Goal: Task Accomplishment & Management: Use online tool/utility

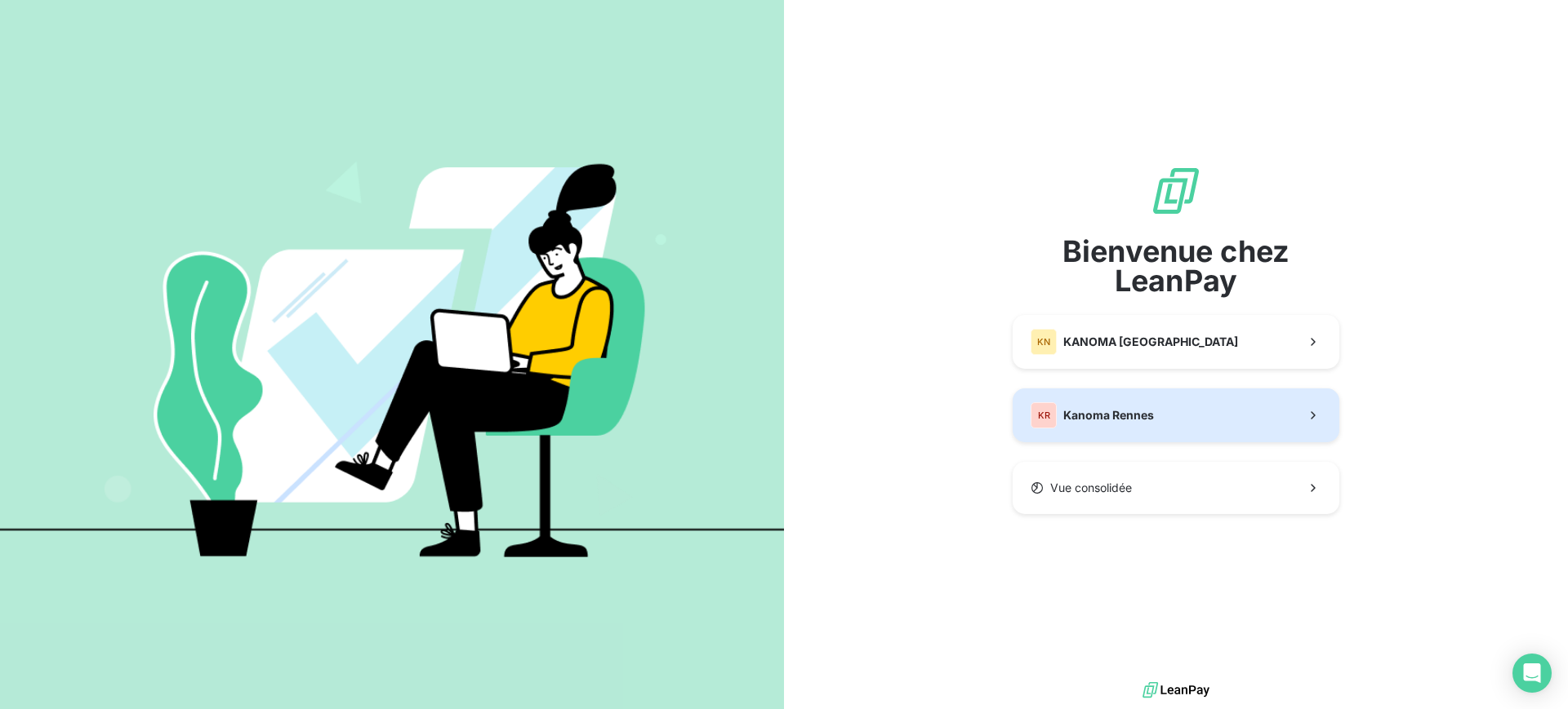
click at [1060, 398] on button "KR Kanoma Rennes" at bounding box center [1176, 415] width 326 height 54
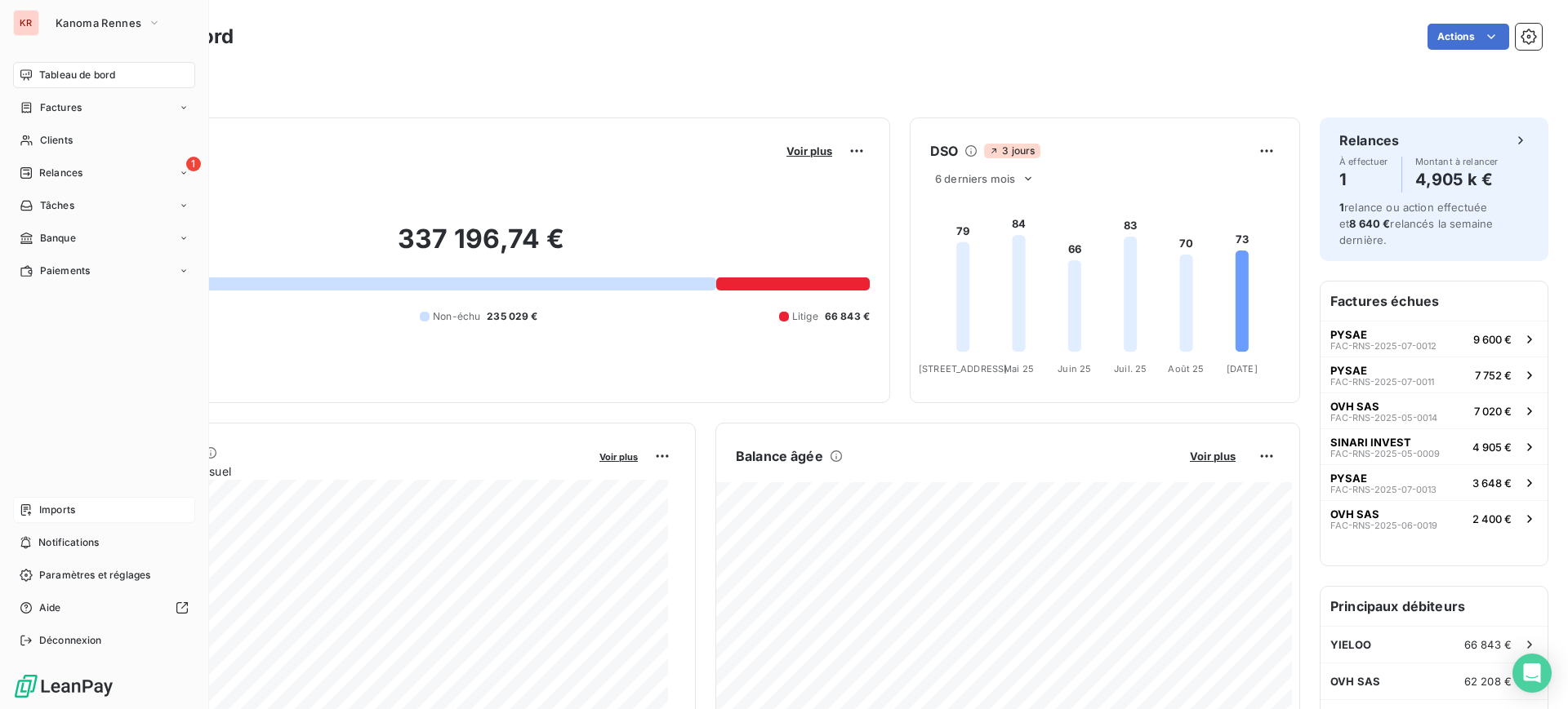
click at [75, 514] on span "Imports" at bounding box center [57, 510] width 36 height 15
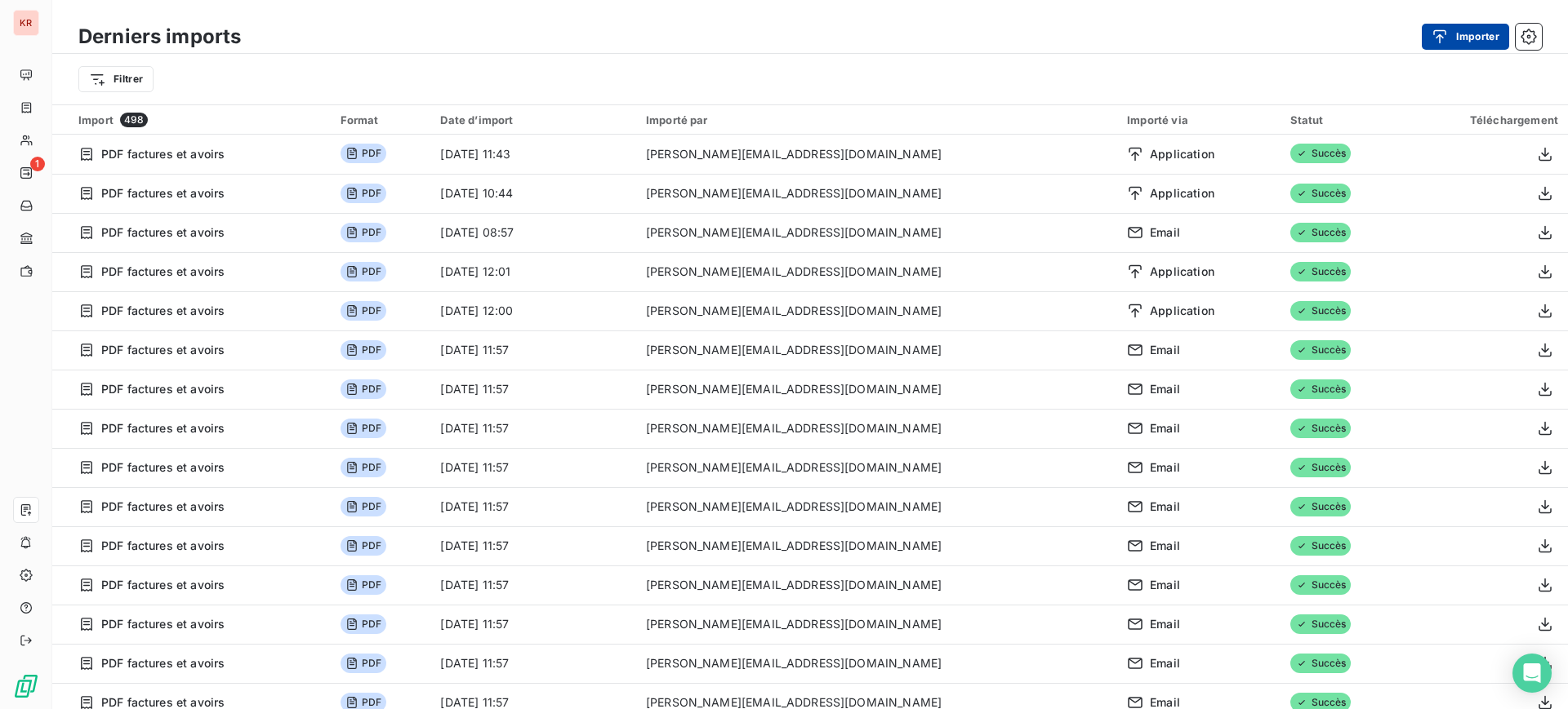
click at [1450, 39] on div "button" at bounding box center [1443, 36] width 25 height 17
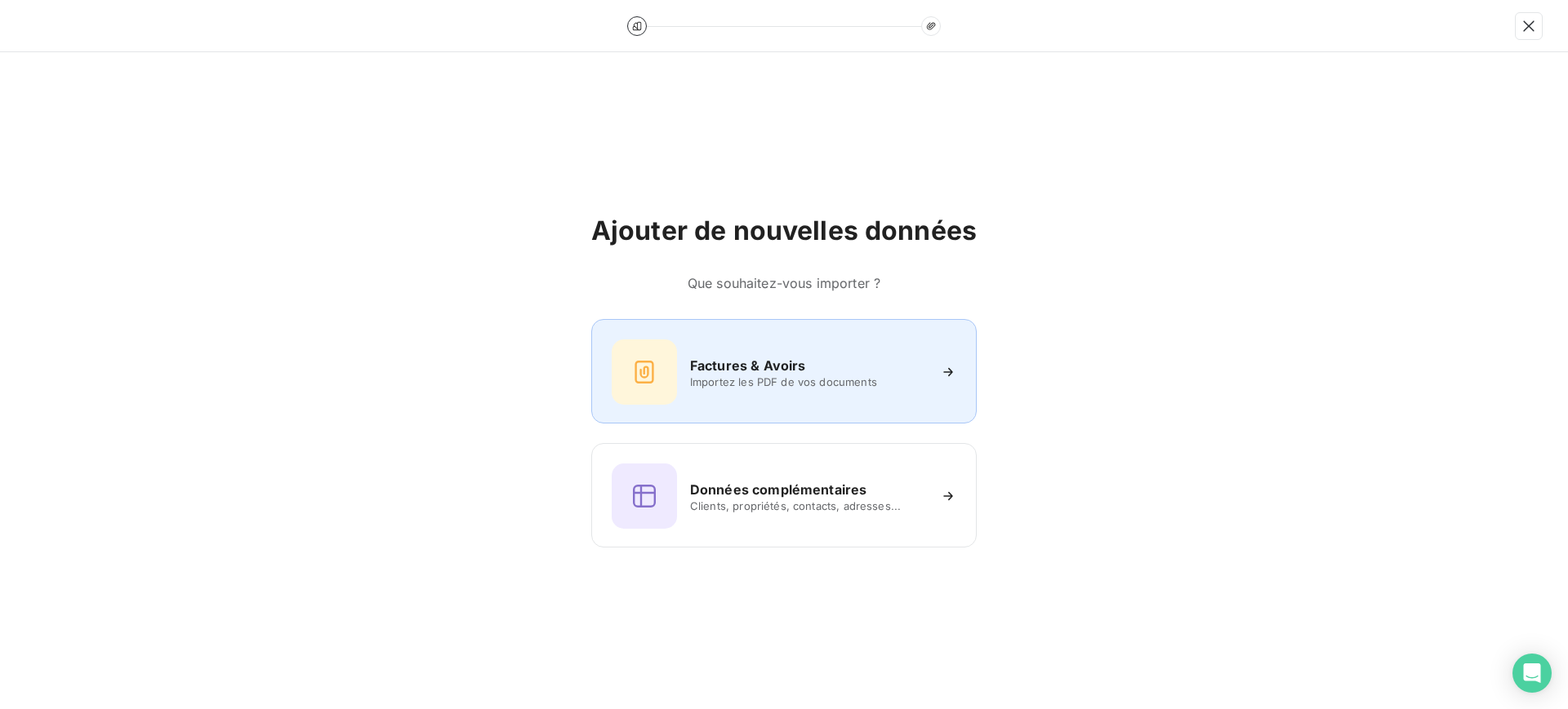
click at [770, 391] on div "Factures & Avoirs Importez les PDF de vos documents" at bounding box center [783, 372] width 344 height 65
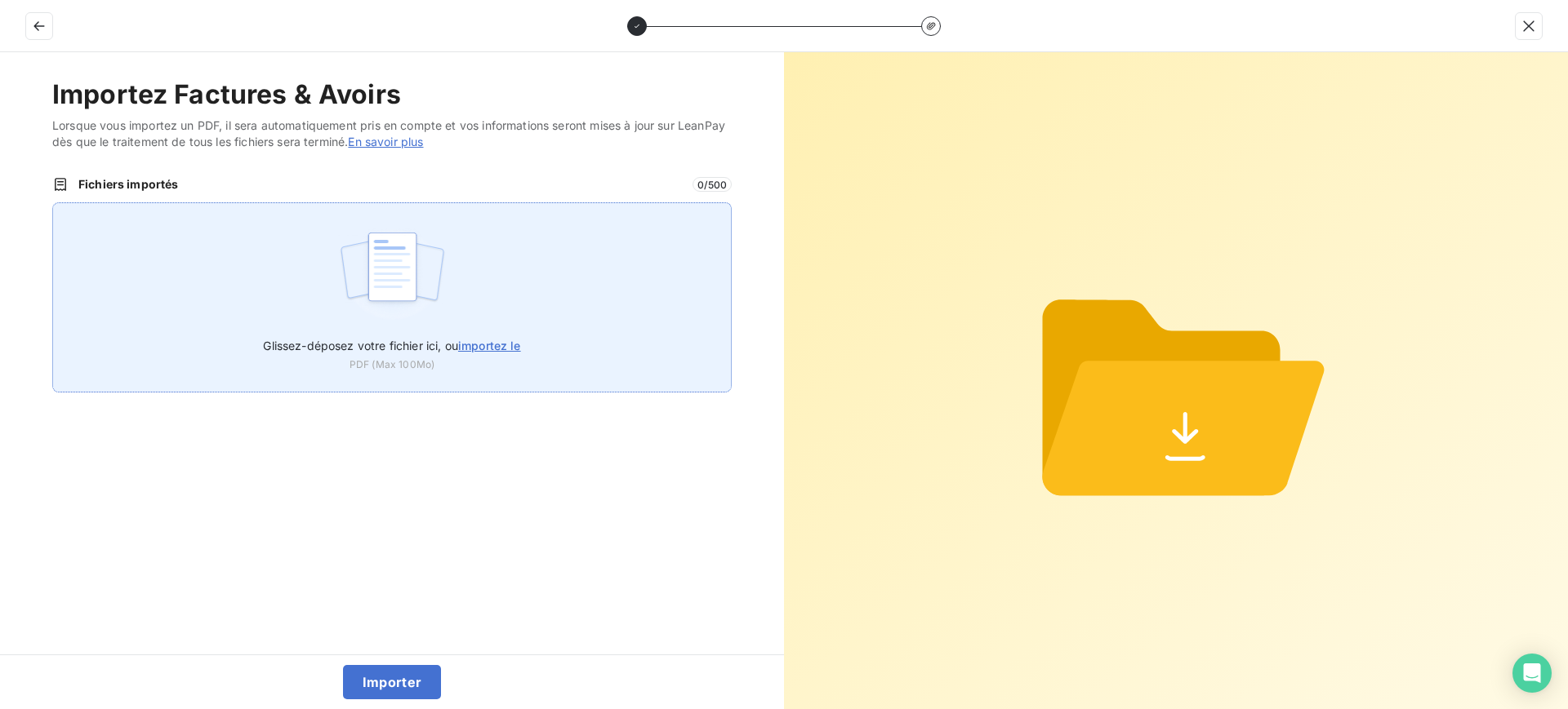
click at [271, 265] on div "Glissez-déposez votre fichier ici, ou importez le PDF (Max 100Mo)" at bounding box center [392, 297] width 679 height 190
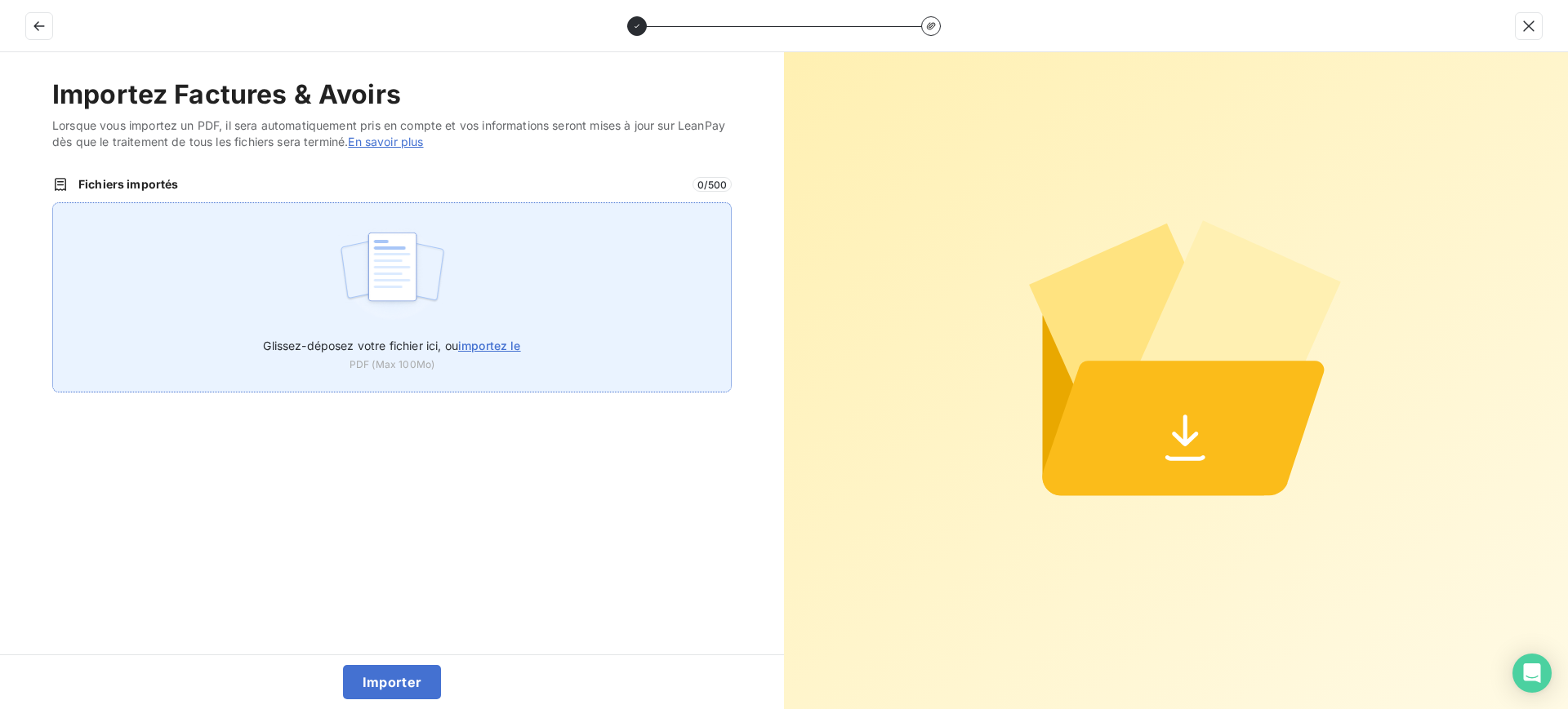
type input "C:\fakepath\FAC-RNS-2025-09-0003.pdf"
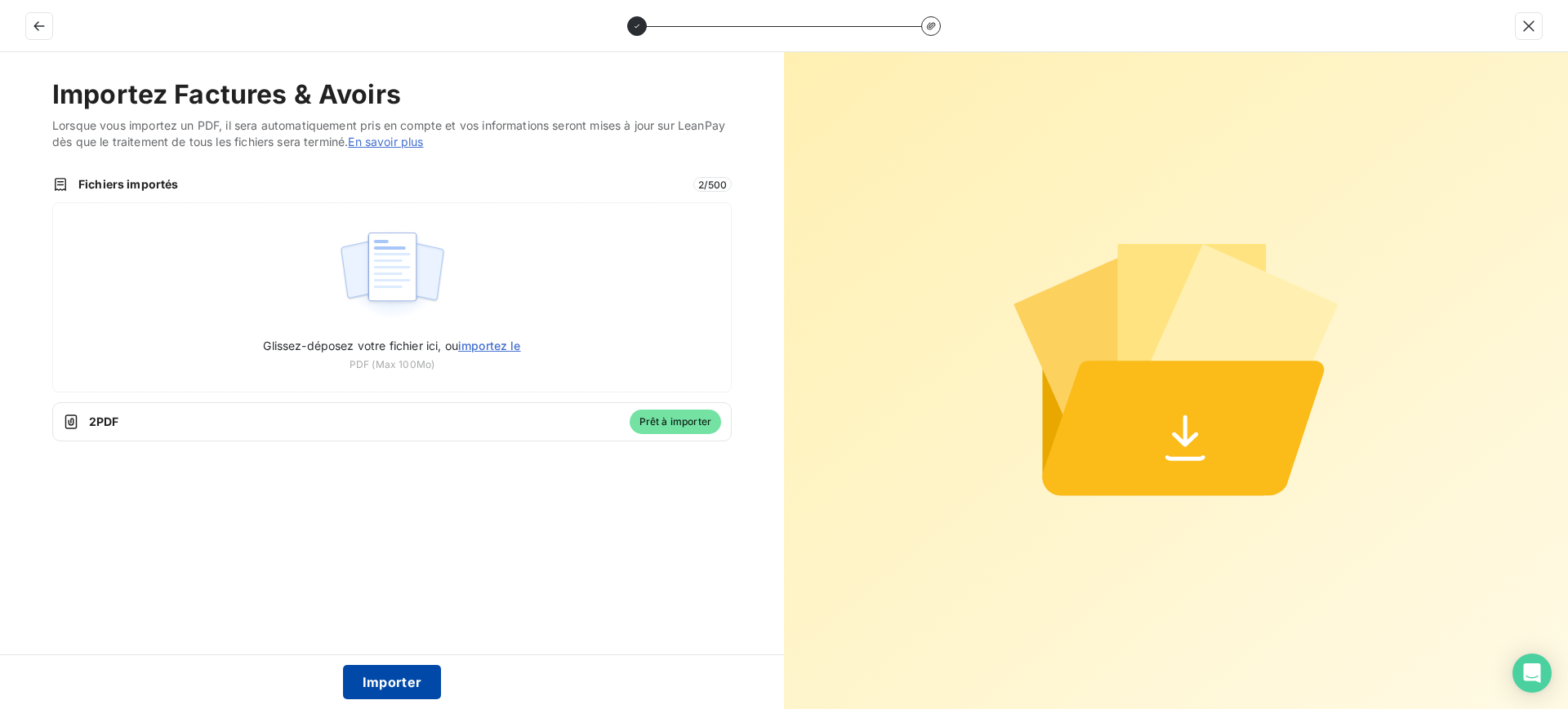
click at [392, 689] on button "Importer" at bounding box center [392, 682] width 99 height 35
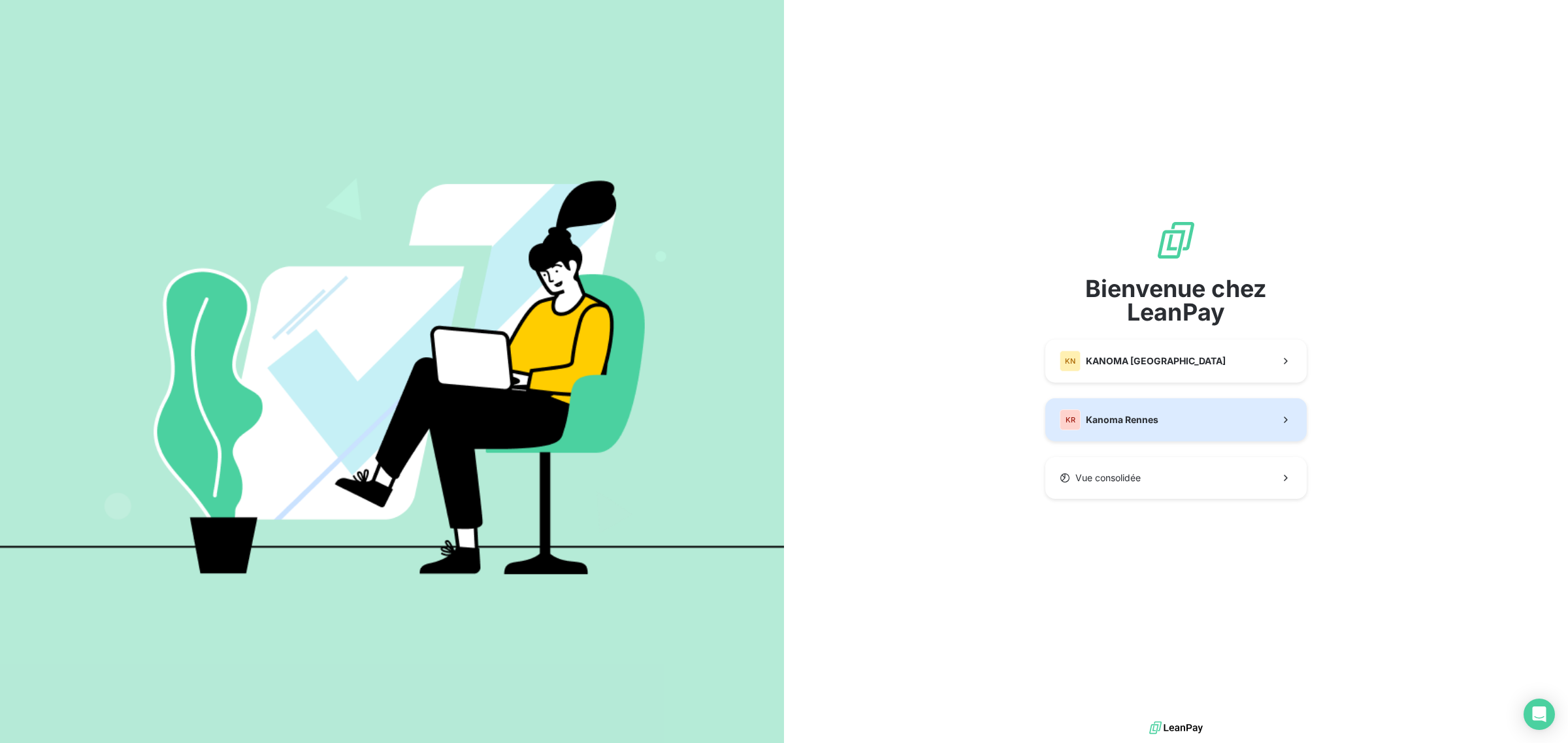
click at [1177, 416] on button "KR Kanoma Rennes" at bounding box center [1176, 420] width 261 height 43
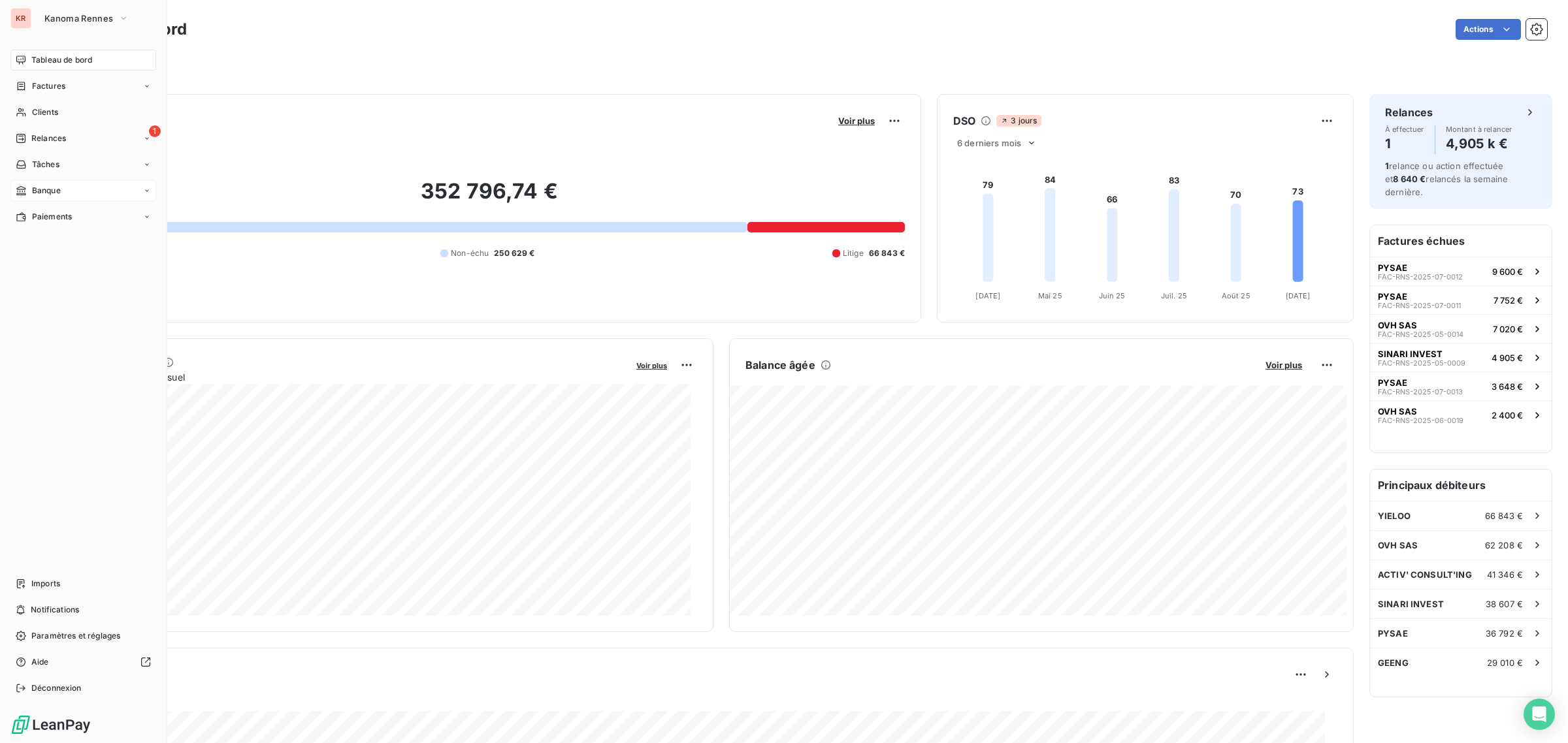
click at [54, 189] on span "Banque" at bounding box center [47, 190] width 28 height 12
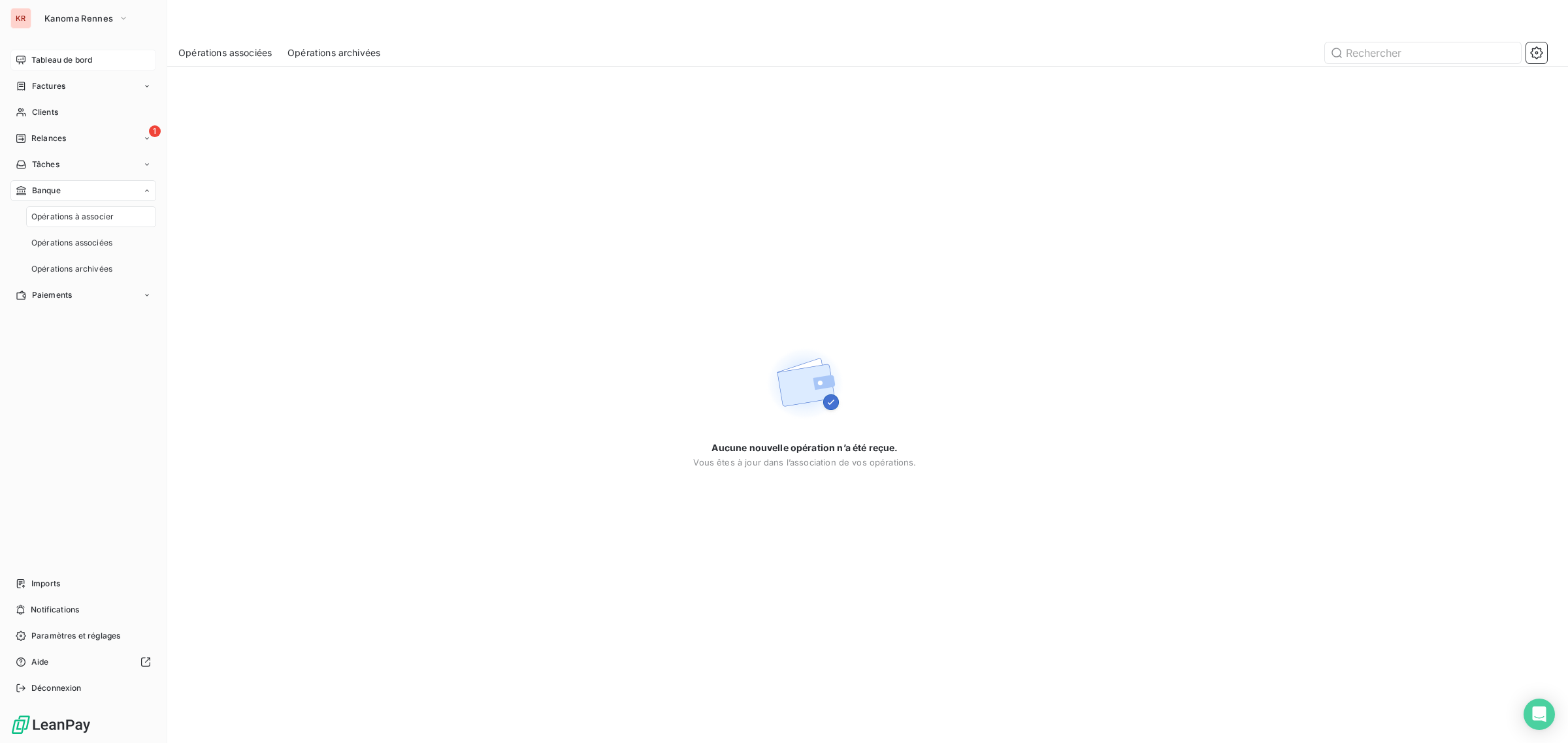
click at [75, 51] on div "Tableau de bord" at bounding box center [83, 60] width 146 height 21
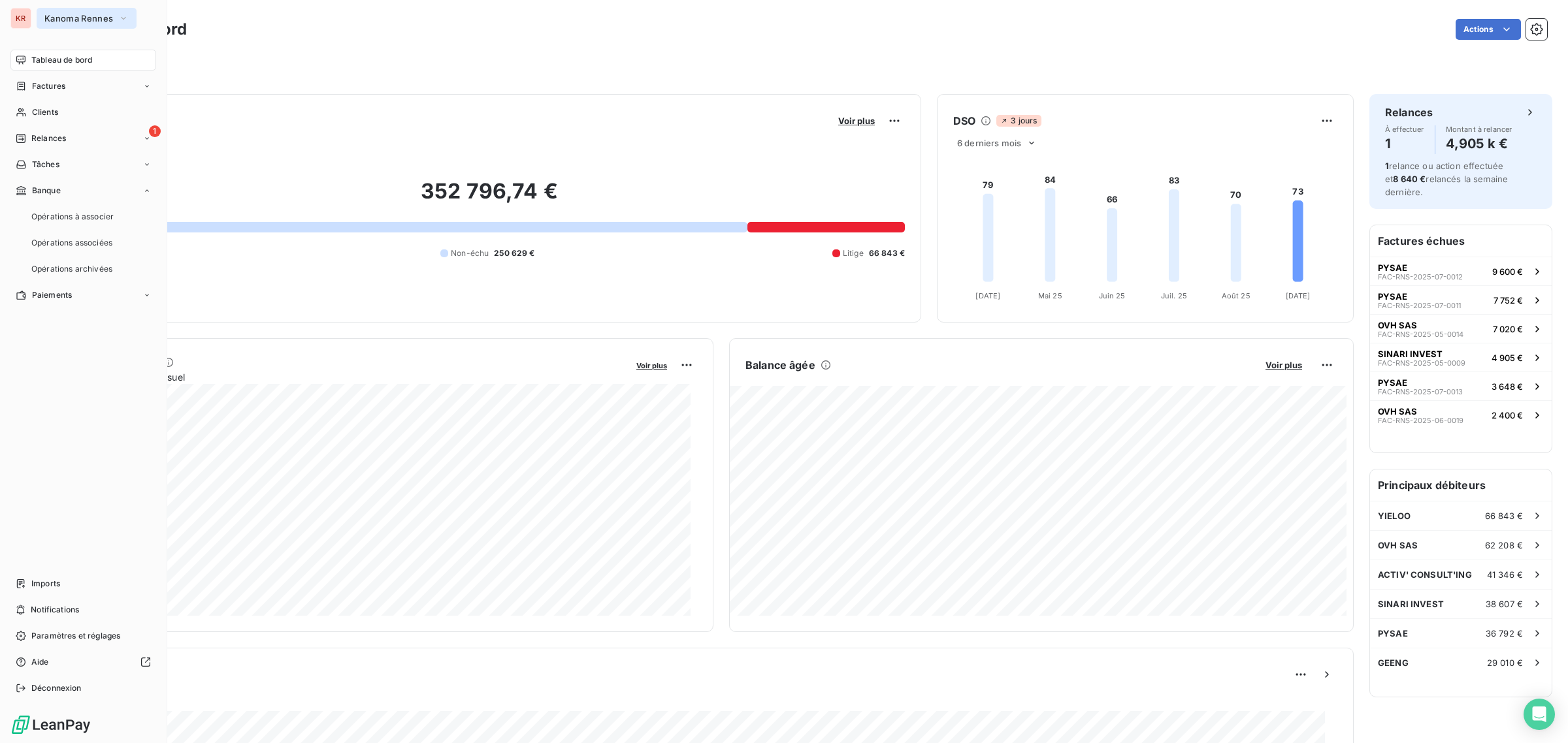
click at [77, 13] on span "Kanoma Rennes" at bounding box center [78, 18] width 69 height 10
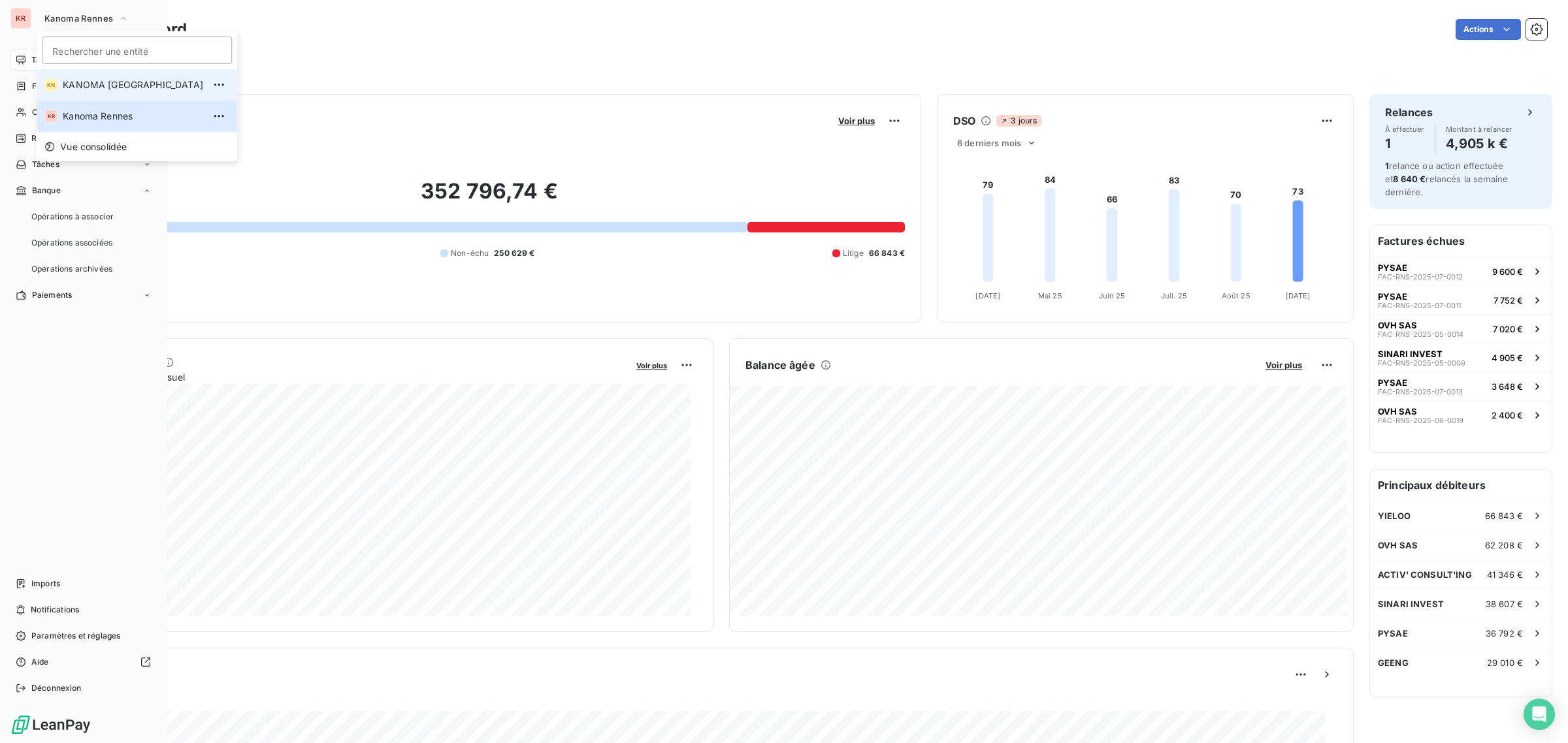
click at [89, 85] on span "KANOMA [GEOGRAPHIC_DATA]" at bounding box center [133, 84] width 140 height 13
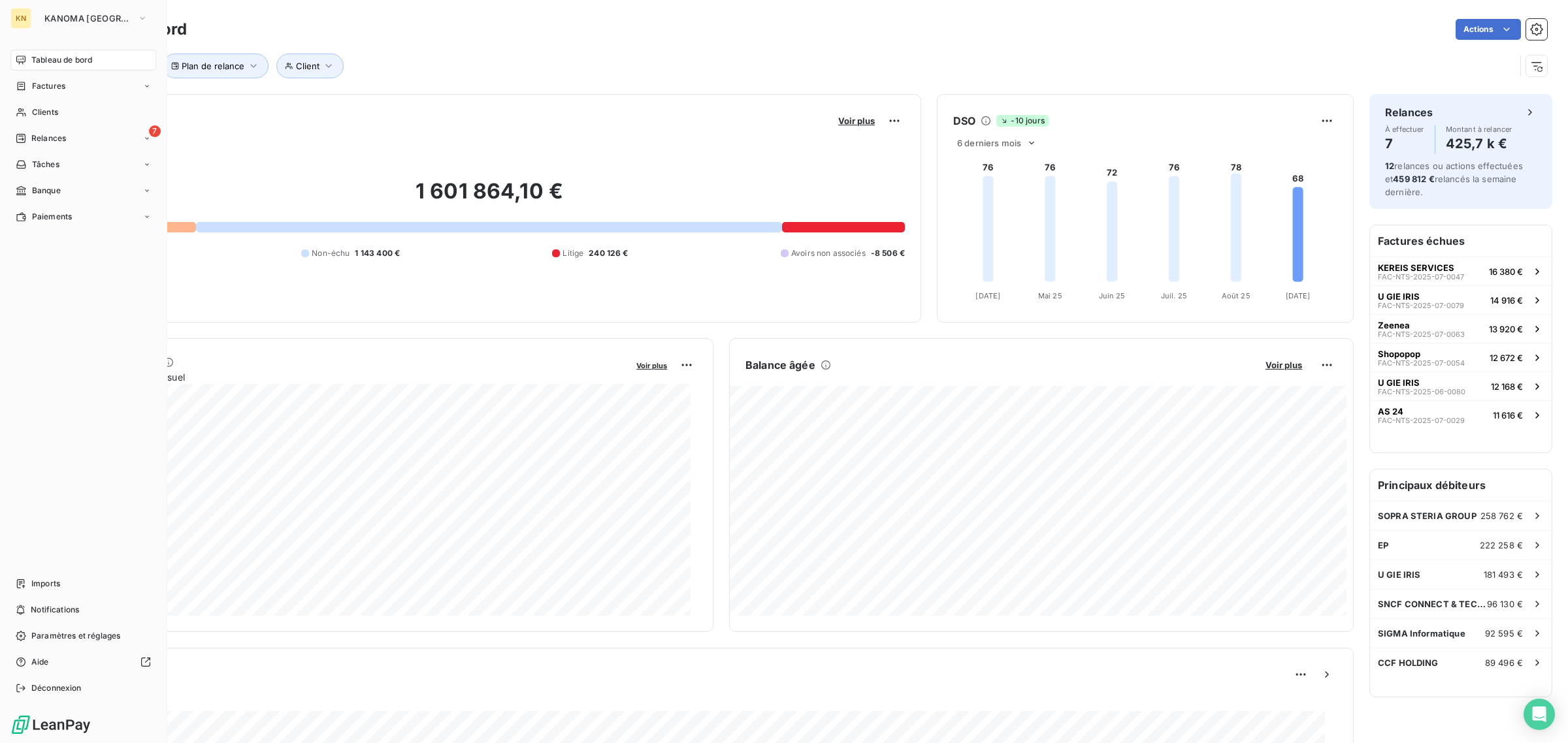
click at [64, 64] on span "Tableau de bord" at bounding box center [62, 60] width 61 height 12
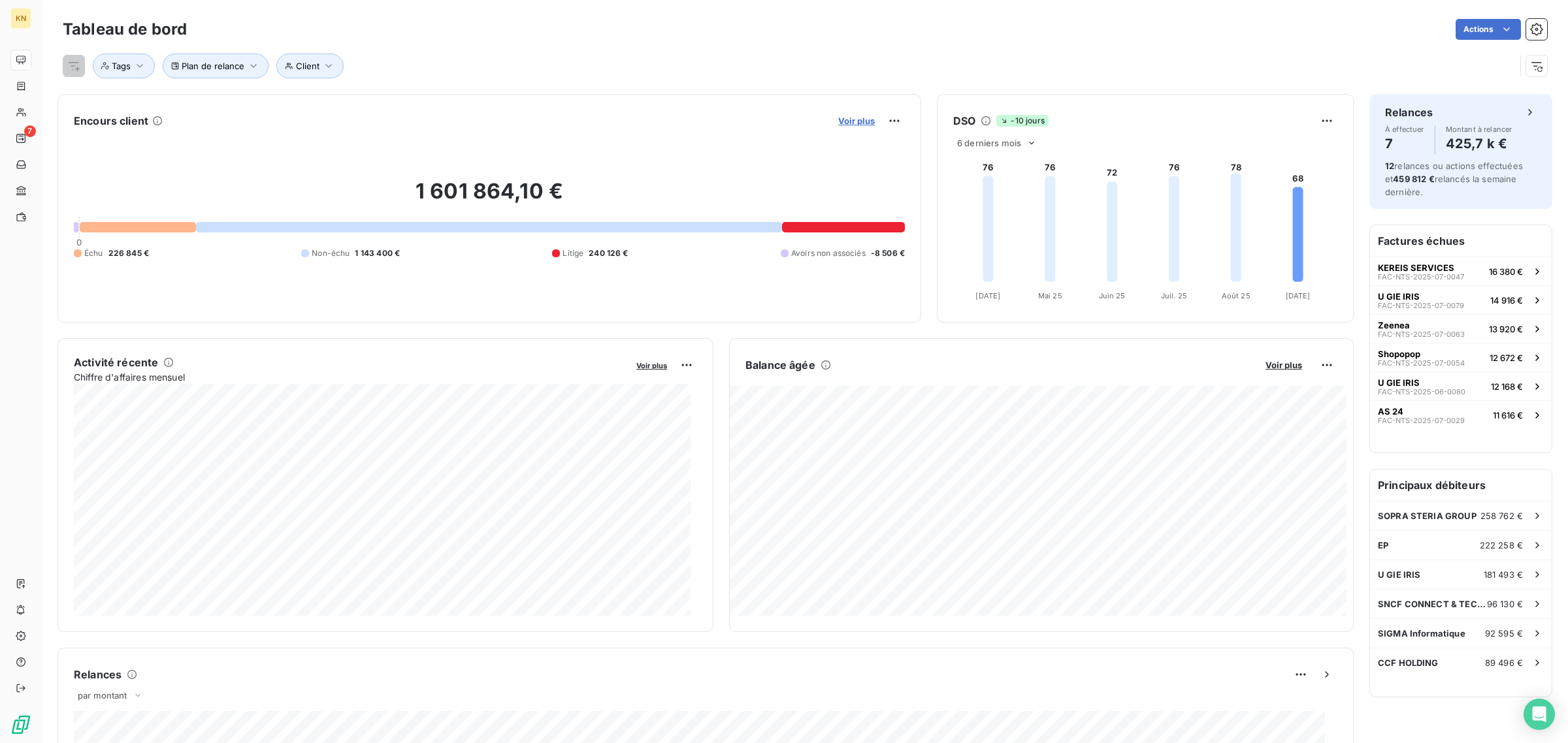
click at [844, 121] on span "Voir plus" at bounding box center [856, 121] width 36 height 10
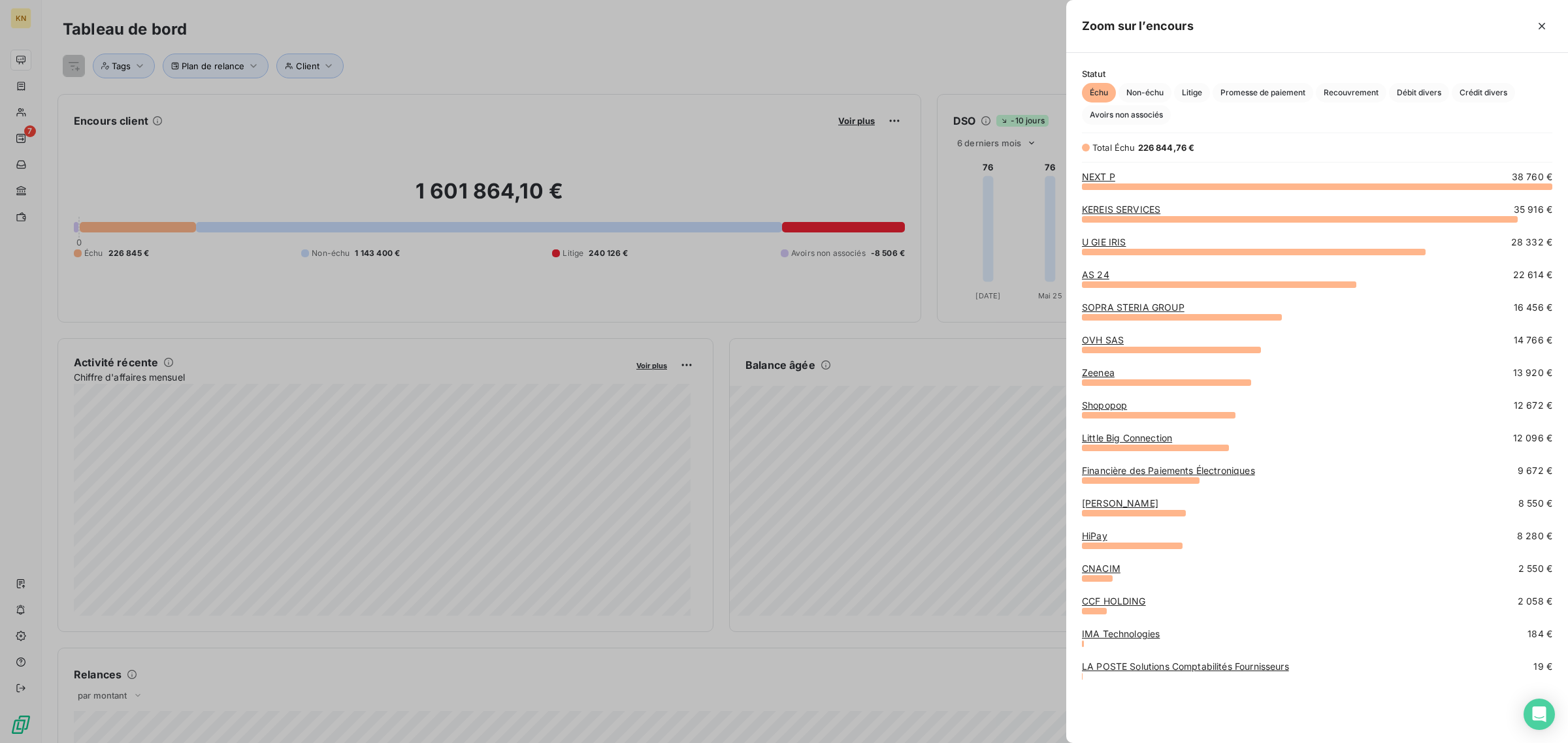
scroll to position [545, 490]
click at [1103, 211] on link "KEREIS SERVICES" at bounding box center [1121, 209] width 78 height 11
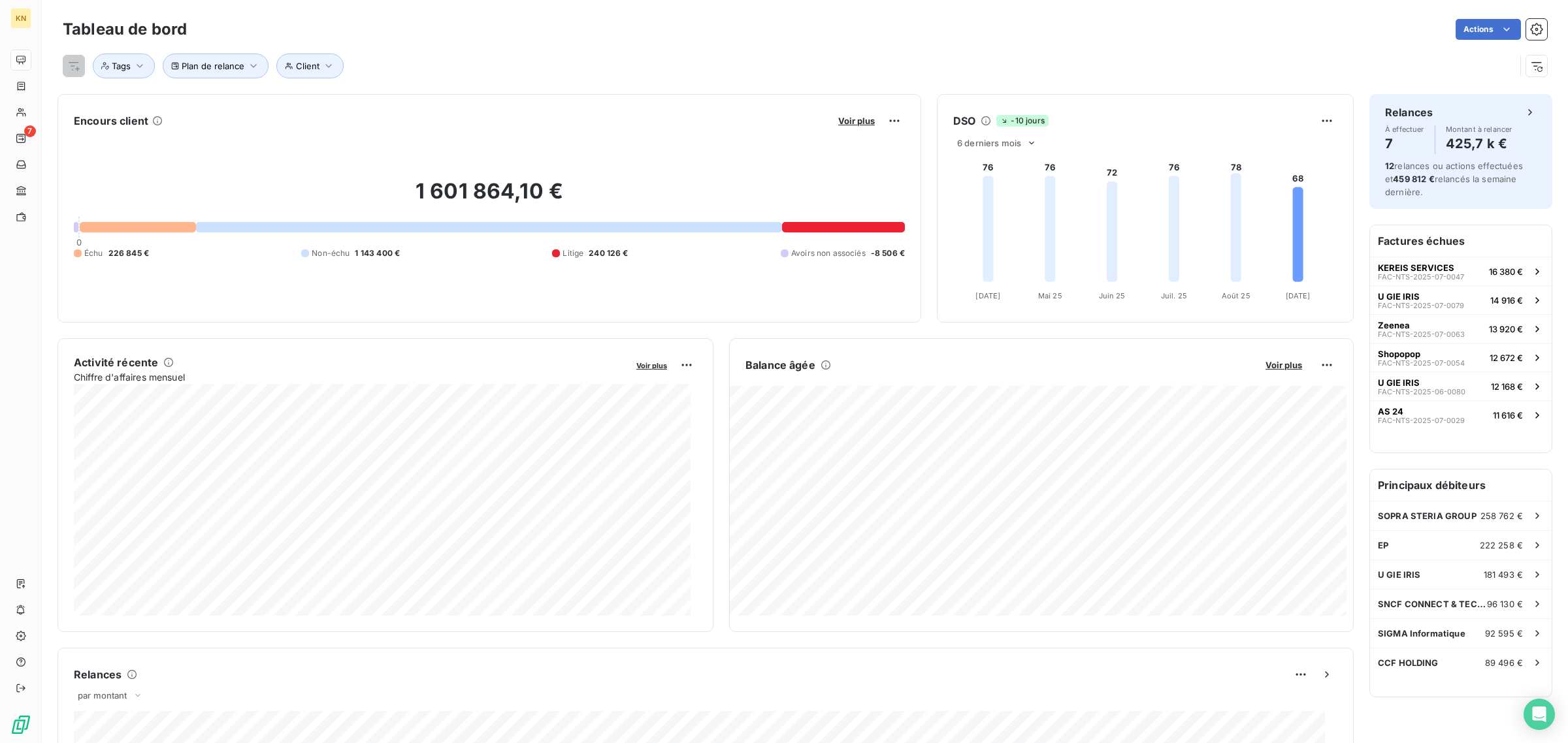
click at [854, 115] on button "Voir plus" at bounding box center [856, 121] width 44 height 12
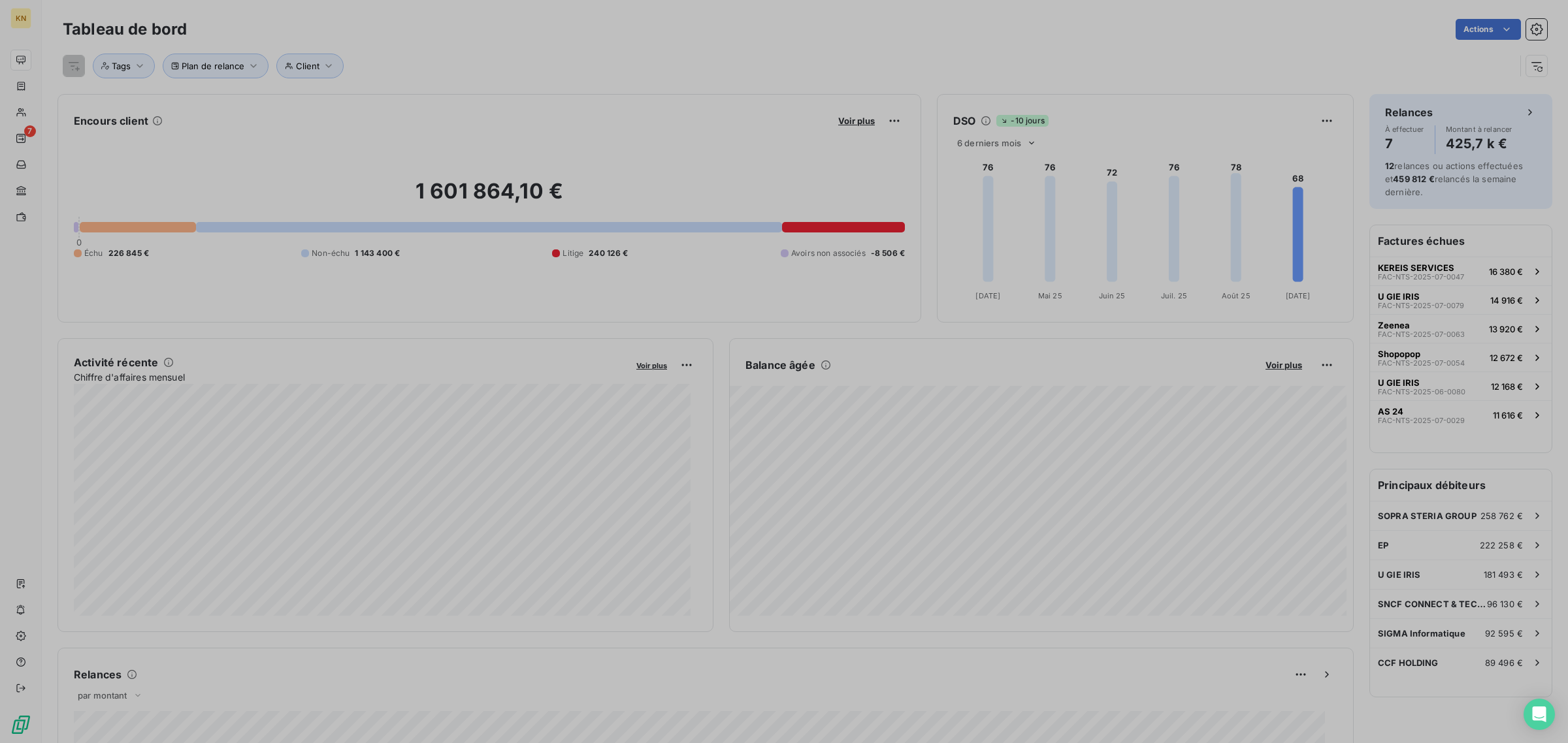
scroll to position [731, 490]
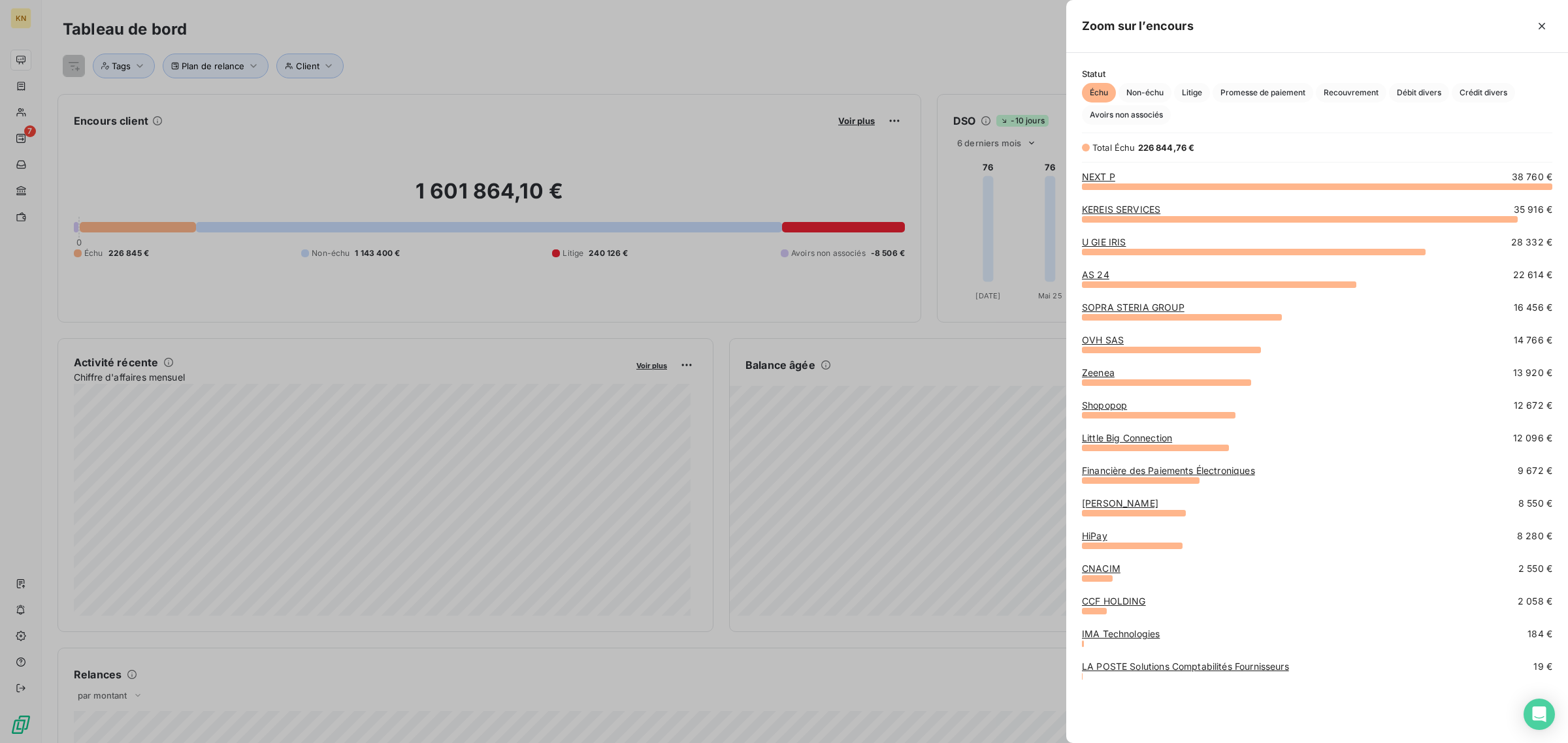
click at [1106, 405] on link "Shopopop" at bounding box center [1104, 405] width 45 height 11
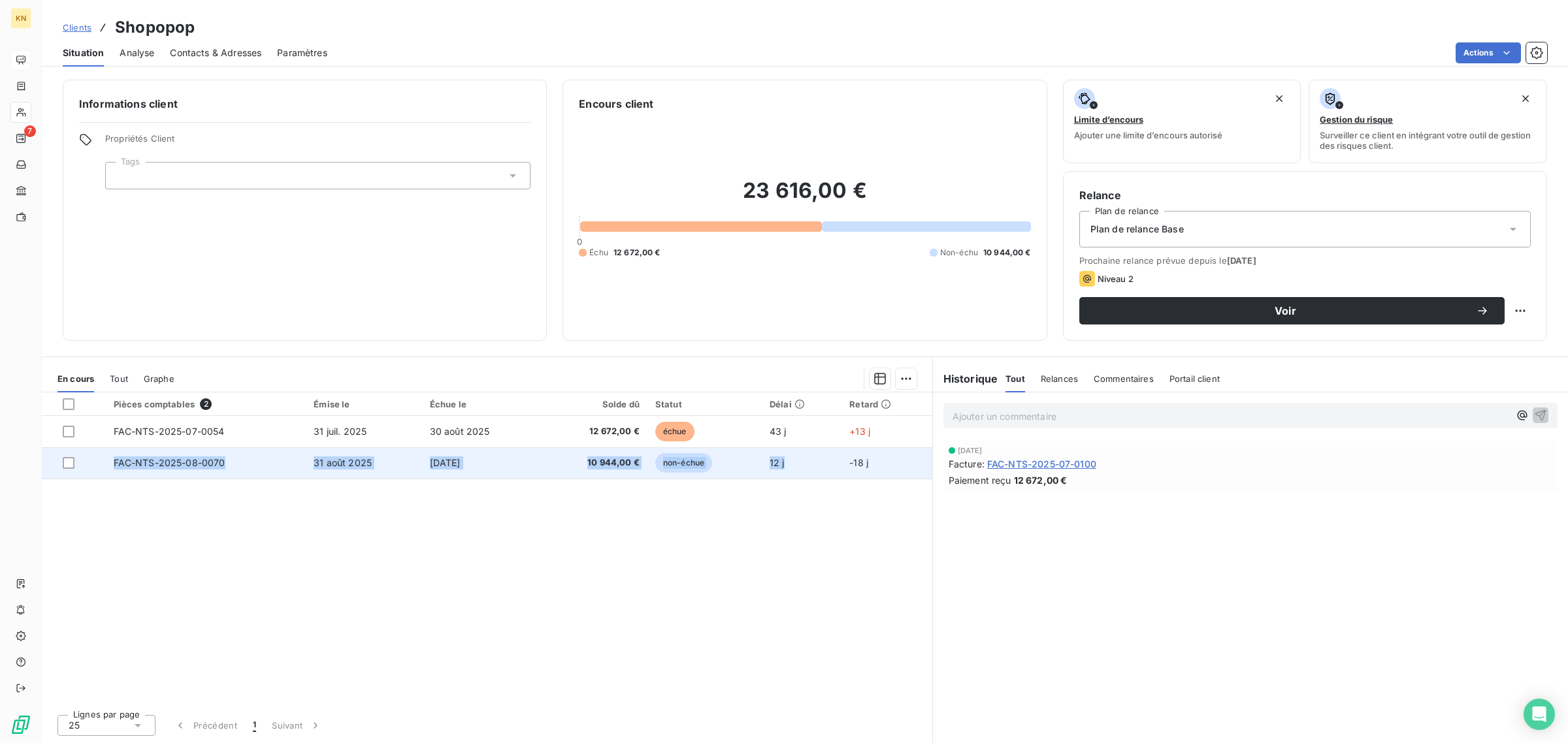
drag, startPoint x: 902, startPoint y: 435, endPoint x: 812, endPoint y: 455, distance: 92.2
click at [814, 450] on tbody "FAC-NTS-2025-07-0054 31 juil. 2025 30 août 2025 12 672,00 € échue 43 j +13 j FA…" at bounding box center [487, 446] width 890 height 62
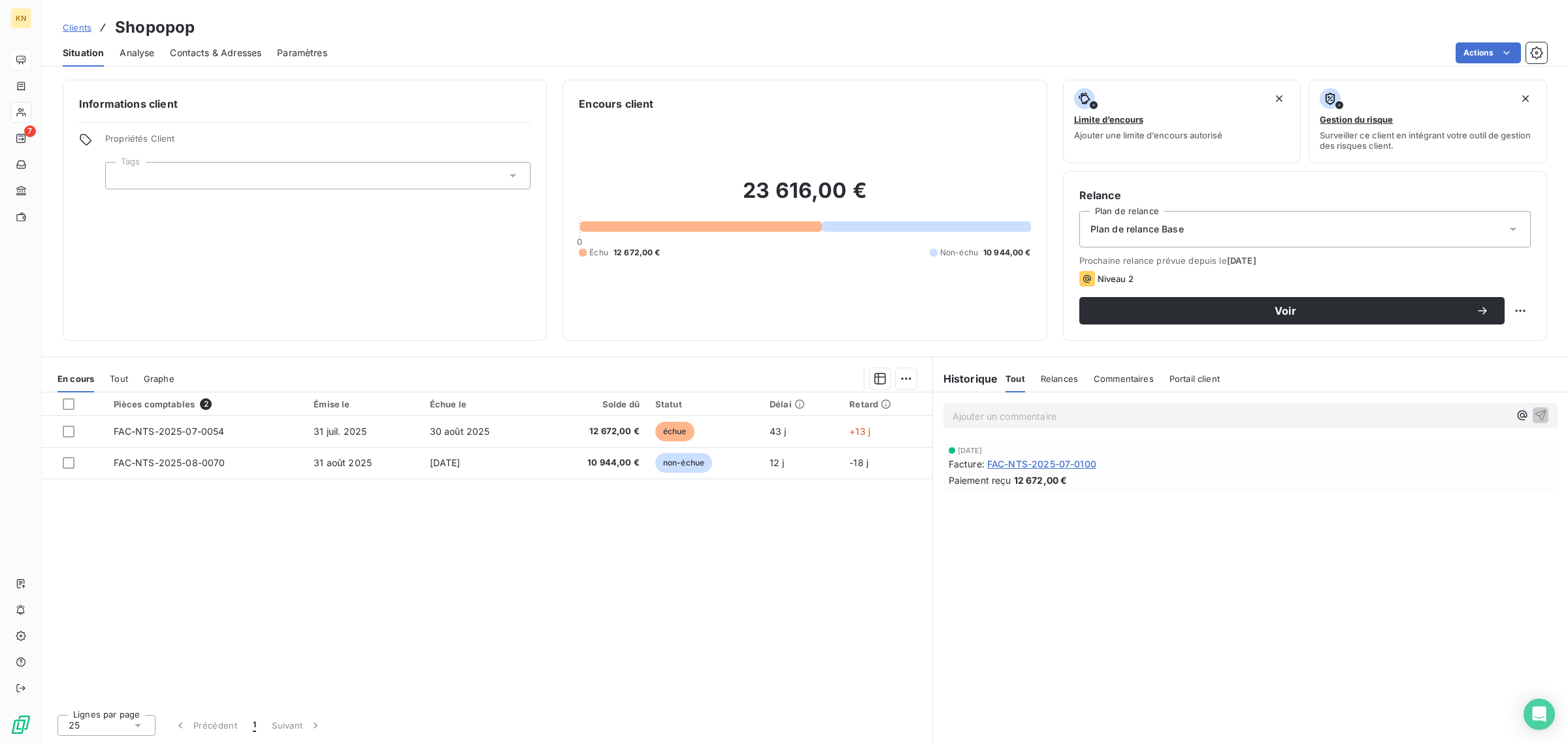
click at [782, 547] on div "Pièces comptables 2 Émise le Échue le Solde dû Statut Délai Retard FAC-NTS-2025…" at bounding box center [487, 548] width 890 height 312
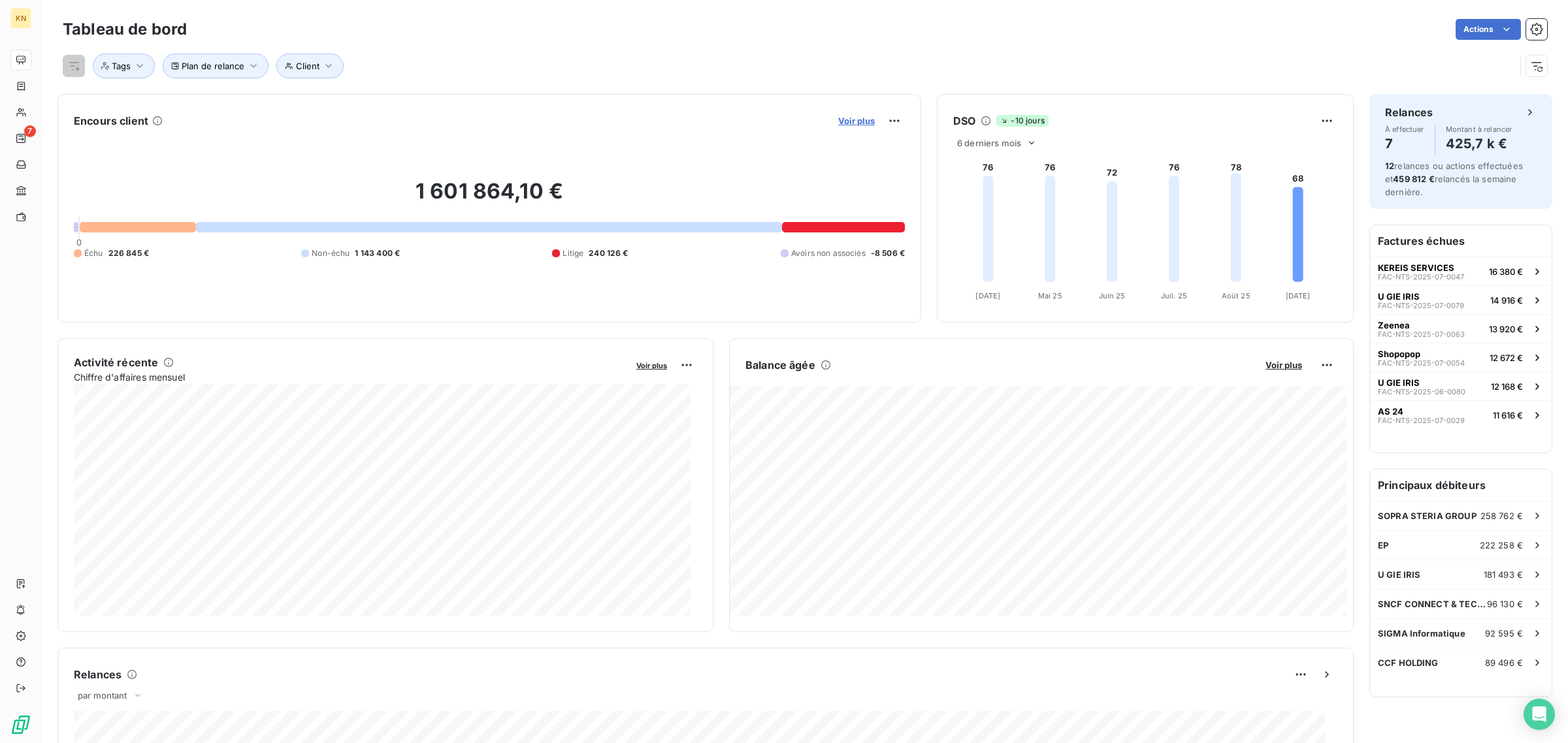
click at [841, 121] on span "Voir plus" at bounding box center [856, 121] width 36 height 10
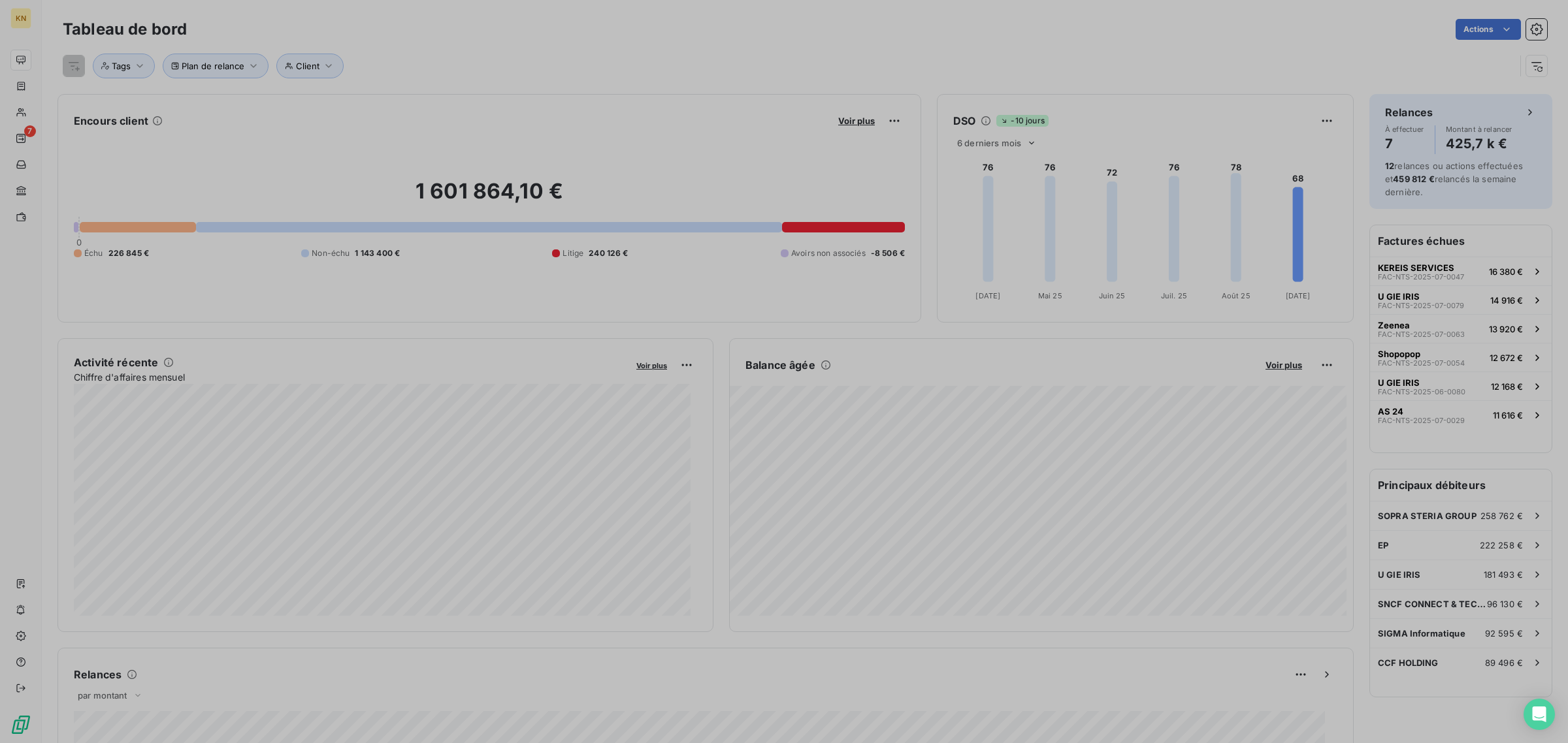
scroll to position [13, 13]
